Goal: Information Seeking & Learning: Understand process/instructions

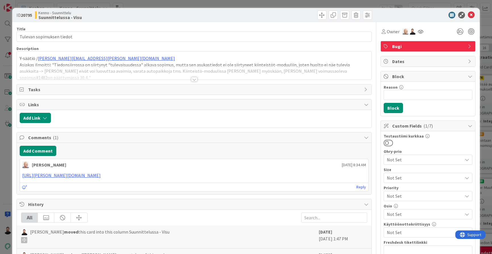
click at [6, 166] on div "ID 20795 Kenno - Suunnittelu Suunnittelussa - Visu Title 25 / 128 Tulevan sopim…" at bounding box center [246, 127] width 492 height 254
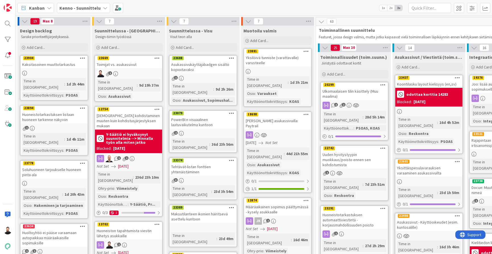
click at [119, 59] on div "23669" at bounding box center [128, 58] width 67 height 5
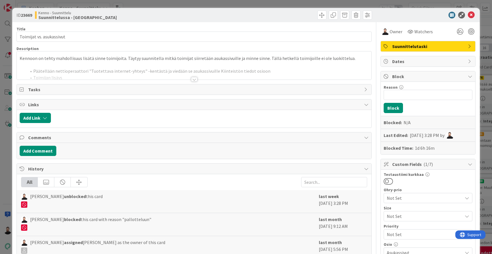
click at [196, 80] on div at bounding box center [194, 79] width 6 height 5
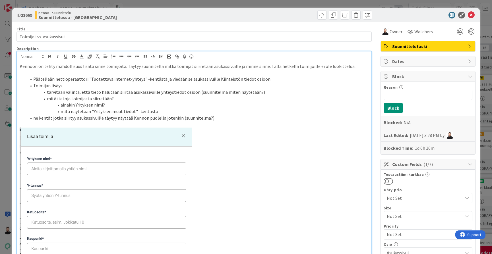
click at [215, 108] on li "mitä näytetään "Yrityksen muut tiedot" -kentästä" at bounding box center [197, 111] width 342 height 7
click at [217, 115] on li "ne kentät jotka siirtyy asukassivuille täytyy näyttää Kennon puolella jotenkin …" at bounding box center [197, 118] width 342 height 7
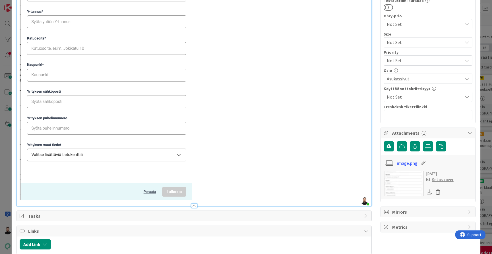
scroll to position [176, 0]
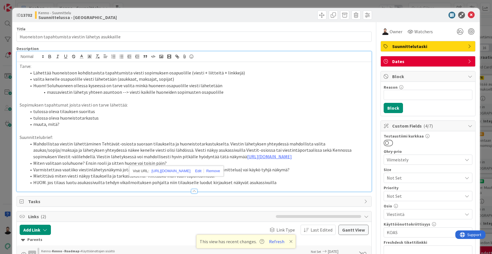
scroll to position [3, 0]
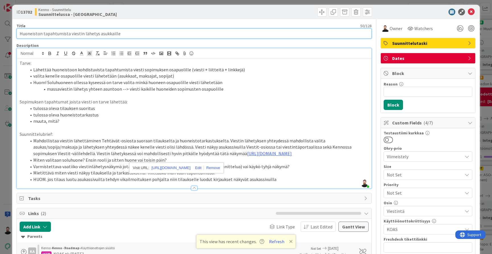
click at [105, 33] on input "Huoneiston tapahtumista viestin lähetys asukkaille" at bounding box center [193, 33] width 355 height 10
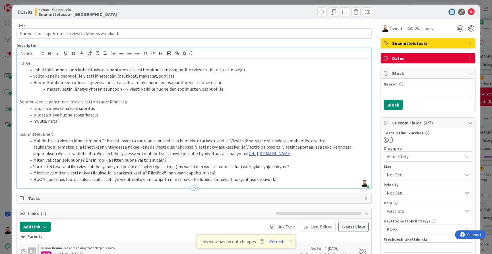
click at [171, 163] on li "Miten valitaan soluhuone? Ensin rooli ja sitten huone vai toisin päin?" at bounding box center [197, 160] width 342 height 7
click at [294, 183] on li "HUOM. jos tilaus luotu asukassivuilta tehdyn vikailmoituksen pohjalta niin tila…" at bounding box center [197, 179] width 342 height 7
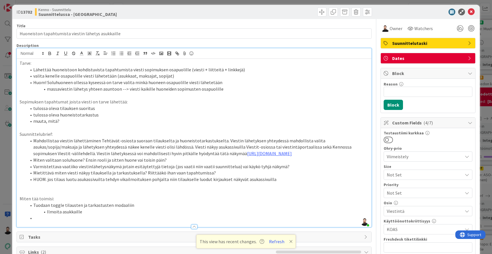
click at [52, 214] on li "Ilmoita asukkaille" at bounding box center [197, 212] width 342 height 7
click at [55, 219] on li at bounding box center [197, 218] width 342 height 7
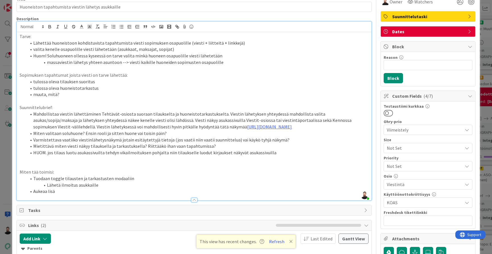
scroll to position [29, 0]
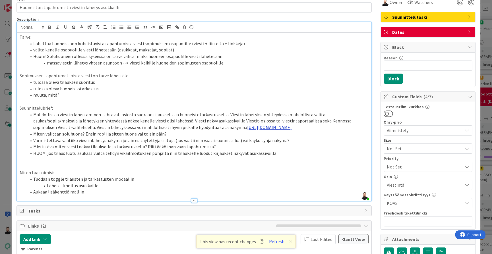
click at [247, 125] on link "[URL][DOMAIN_NAME]" at bounding box center [269, 128] width 45 height 6
click at [216, 129] on li "Mahdollistaa viestin lähettäminen Tehtävät-osiosta suoraan tilaukselta ja huone…" at bounding box center [197, 120] width 342 height 19
click at [247, 126] on link "[URL][DOMAIN_NAME]" at bounding box center [269, 128] width 45 height 6
click at [191, 139] on link "[URL][DOMAIN_NAME]" at bounding box center [171, 141] width 39 height 7
click at [213, 198] on div at bounding box center [194, 198] width 355 height 6
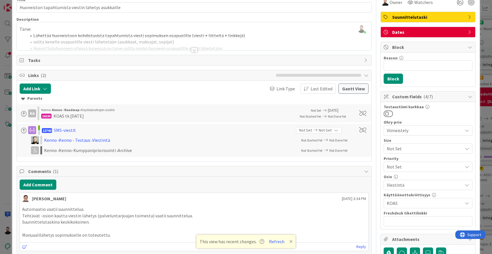
click at [194, 49] on div at bounding box center [194, 50] width 6 height 5
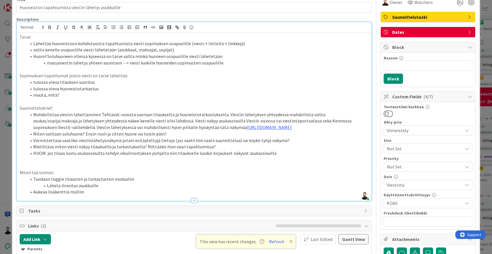
click at [128, 193] on li "Aukeaa lisäkenttiä malliin" at bounding box center [197, 192] width 342 height 7
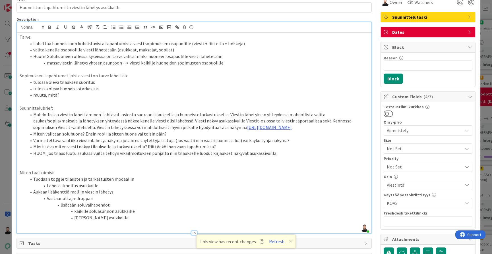
click at [79, 219] on li "saman huoneen asukkaille" at bounding box center [197, 218] width 342 height 7
click at [82, 220] on li "saman huoneen asukkaille" at bounding box center [197, 218] width 342 height 7
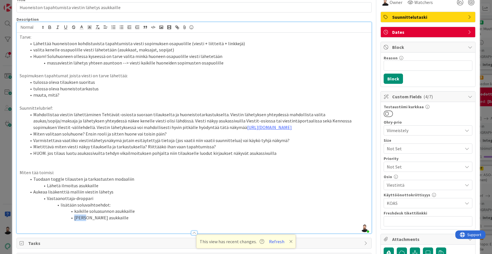
click at [83, 220] on li "saman huoneen asukkaille" at bounding box center [197, 218] width 342 height 7
click at [88, 220] on li "saman huoneen asukkaille" at bounding box center [197, 218] width 342 height 7
click at [179, 214] on li "kaikille soluasunnon asukkaille" at bounding box center [197, 211] width 342 height 7
click at [177, 218] on li "tarkastuksen kohteena olevan huoneen asukkaille" at bounding box center [197, 218] width 342 height 7
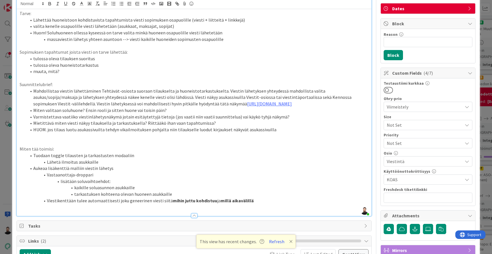
scroll to position [53, 0]
click at [211, 202] on strong "mihin juttu kohdistuu" at bounding box center [195, 201] width 44 height 6
drag, startPoint x: 249, startPoint y: 202, endPoint x: 223, endPoint y: 202, distance: 25.9
click at [223, 202] on li "Viestikenttään tulee automaattisesti joku geneerinen viesti siitä mihin juttu k…" at bounding box center [197, 200] width 342 height 7
copy li "asuntotie 2 a 2"
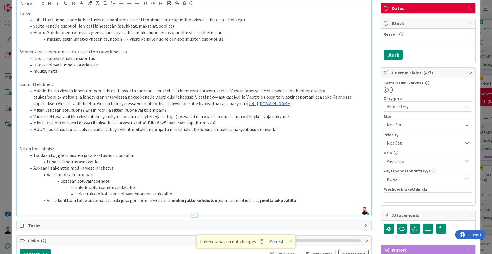
click at [259, 202] on strong at bounding box center [259, 201] width 1 height 6
click at [338, 200] on li "Viestikenttään tulee automaattisesti joku geneerinen viesti siitä mihin juttu k…" at bounding box center [197, 200] width 342 height 7
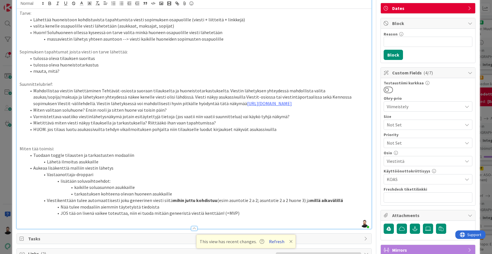
click at [276, 244] on button "Refresh" at bounding box center [276, 241] width 19 height 7
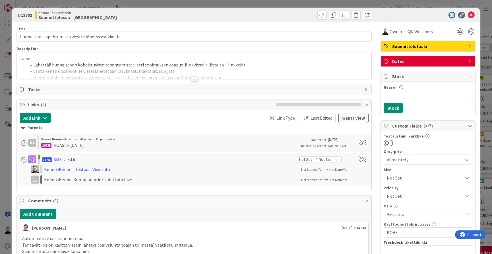
click at [195, 80] on div at bounding box center [194, 79] width 6 height 5
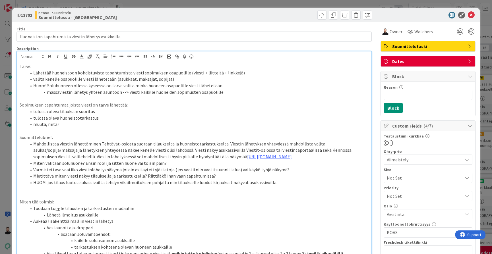
scroll to position [28, 0]
